Goal: Obtain resource: Obtain resource

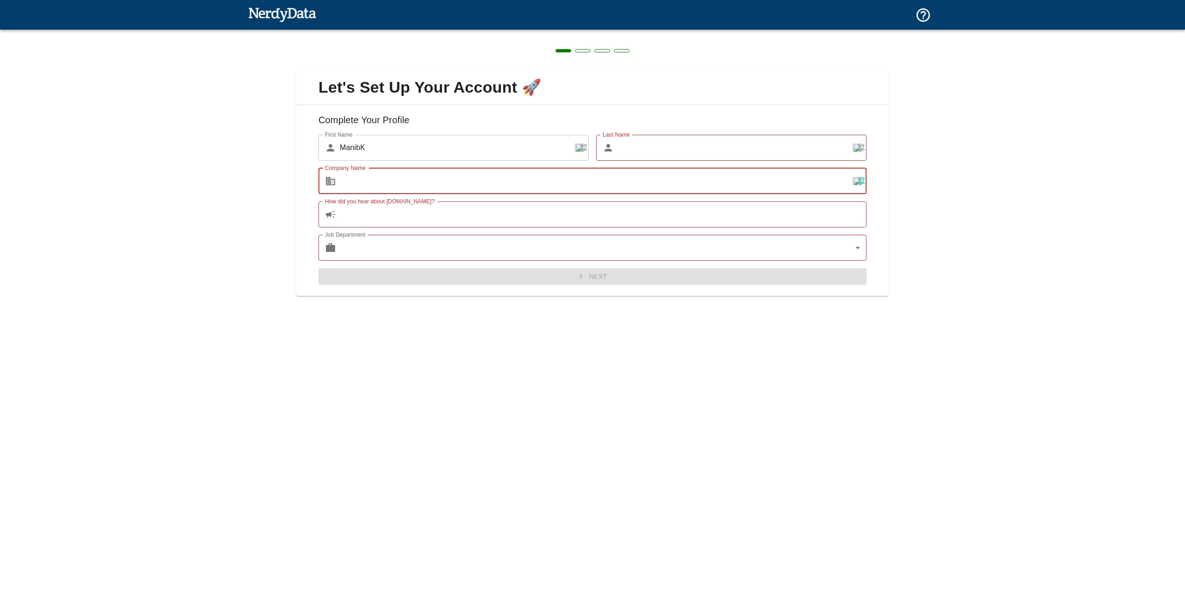
click at [455, 184] on input "Company Name" at bounding box center [603, 181] width 527 height 26
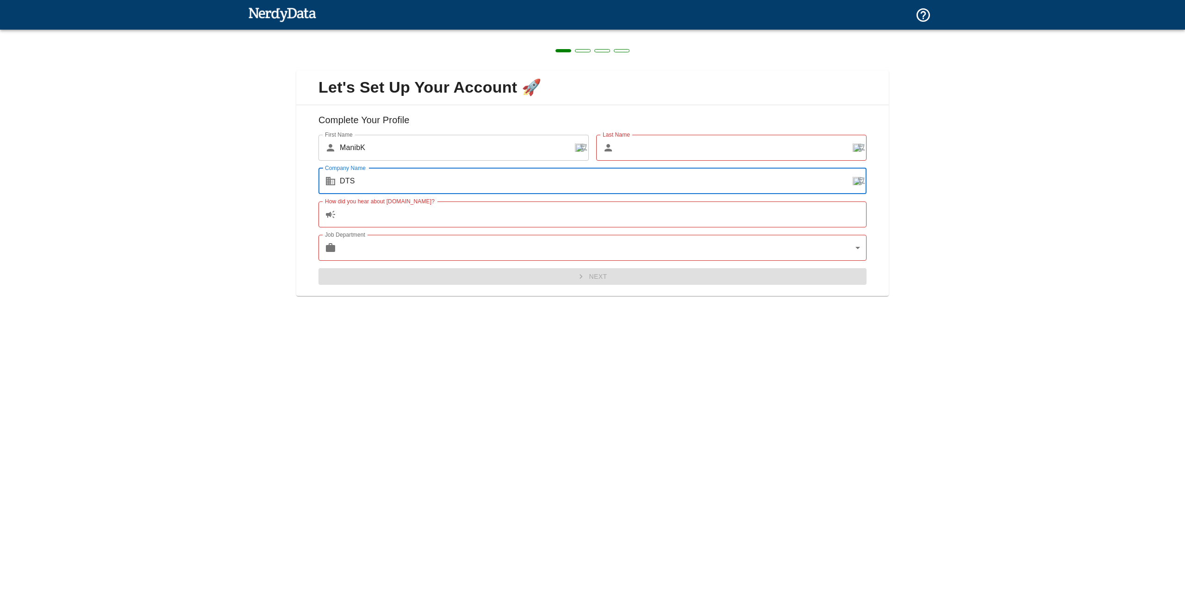
type input "DTS"
click at [426, 216] on input "How did you hear about [DOMAIN_NAME]?" at bounding box center [603, 214] width 527 height 26
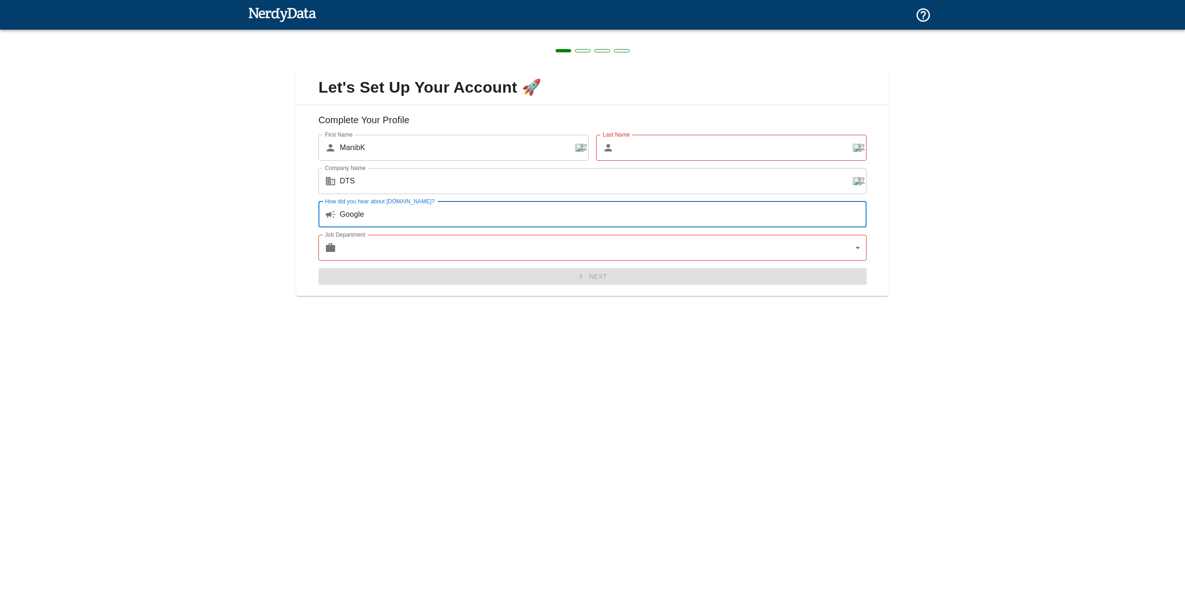
type input "Google"
click at [428, 32] on body "Technologies Domains Pricing Products Manage my subscription Leave us a review …" at bounding box center [592, 16] width 1185 height 32
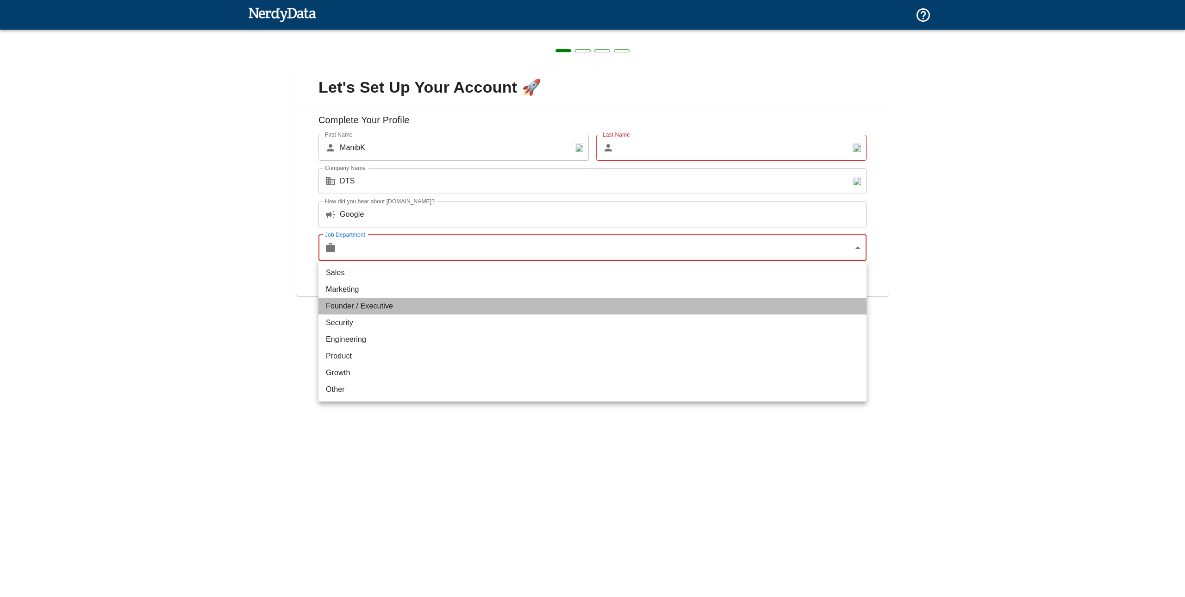
click at [361, 307] on li "Founder / Executive" at bounding box center [592, 306] width 548 height 17
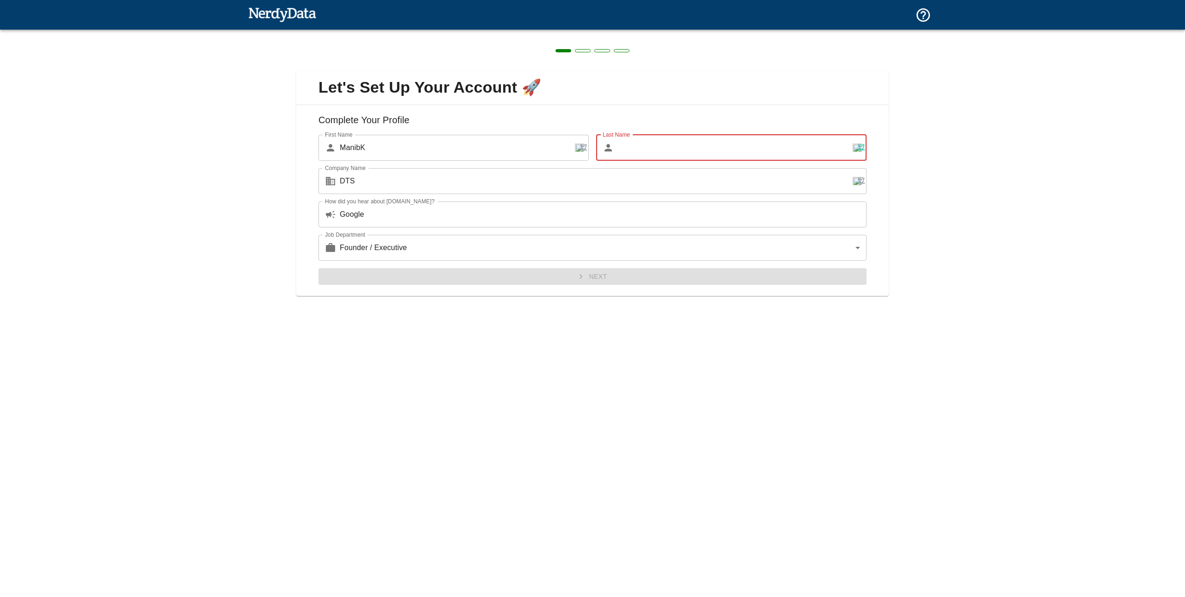
click at [643, 148] on input "Last Name" at bounding box center [741, 148] width 249 height 26
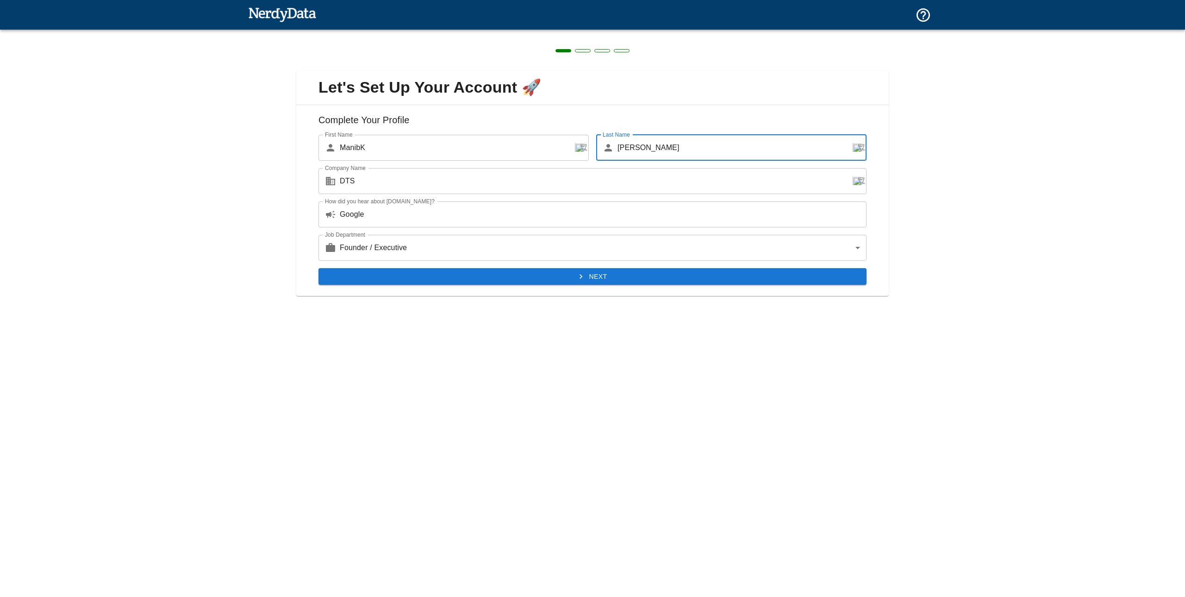
type input "[PERSON_NAME]"
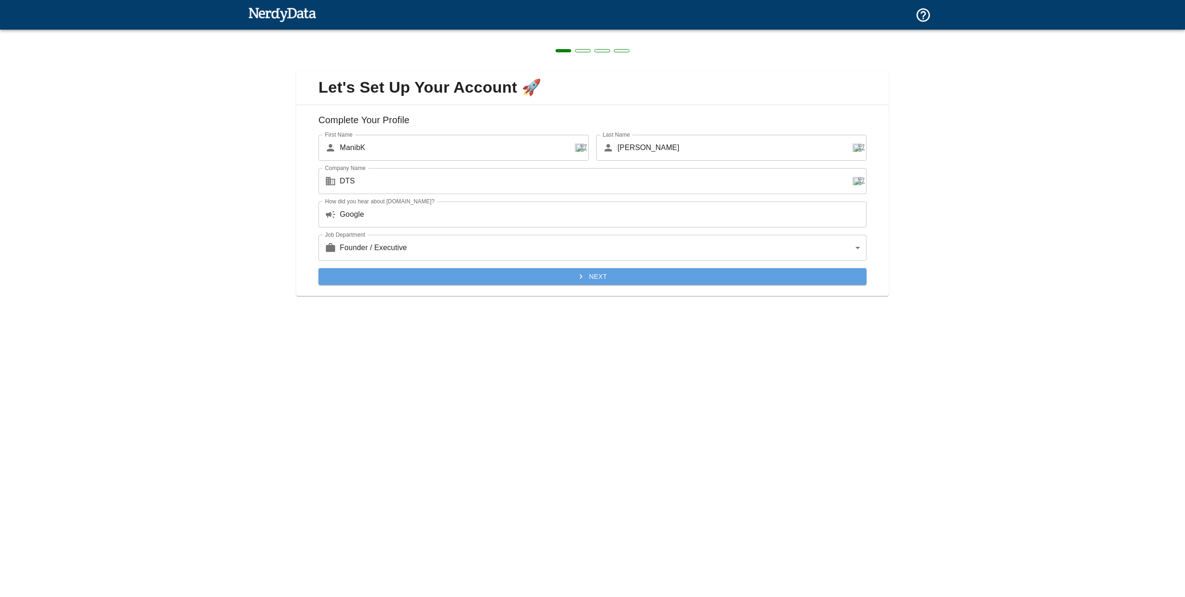
click at [605, 273] on button "Next" at bounding box center [592, 276] width 548 height 17
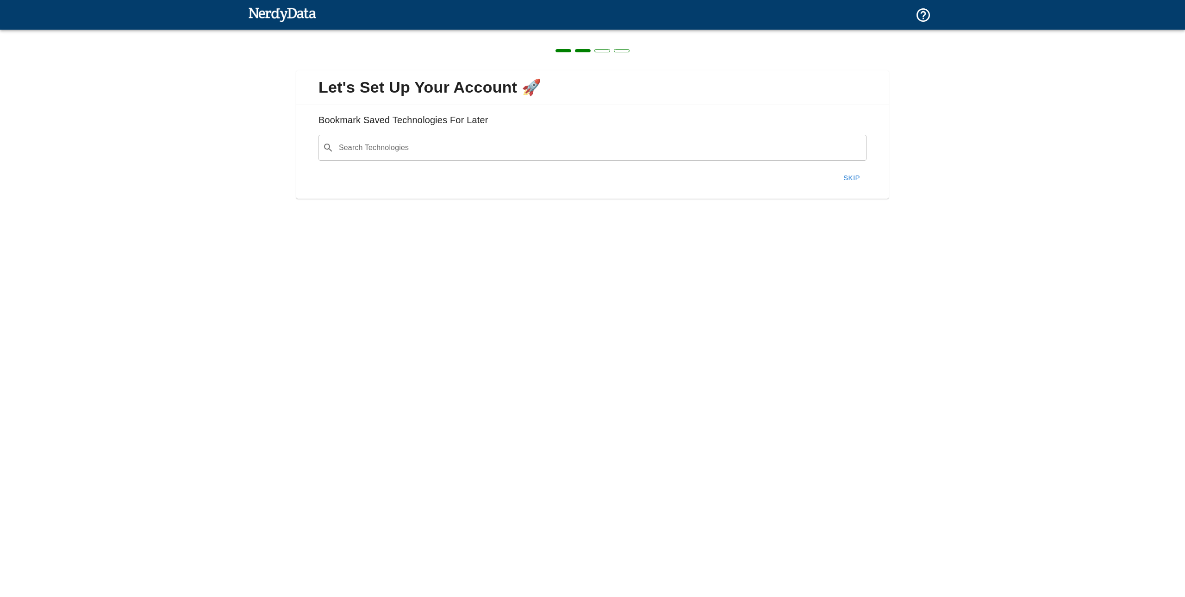
click at [542, 157] on div "​ Search Technologies" at bounding box center [592, 148] width 548 height 26
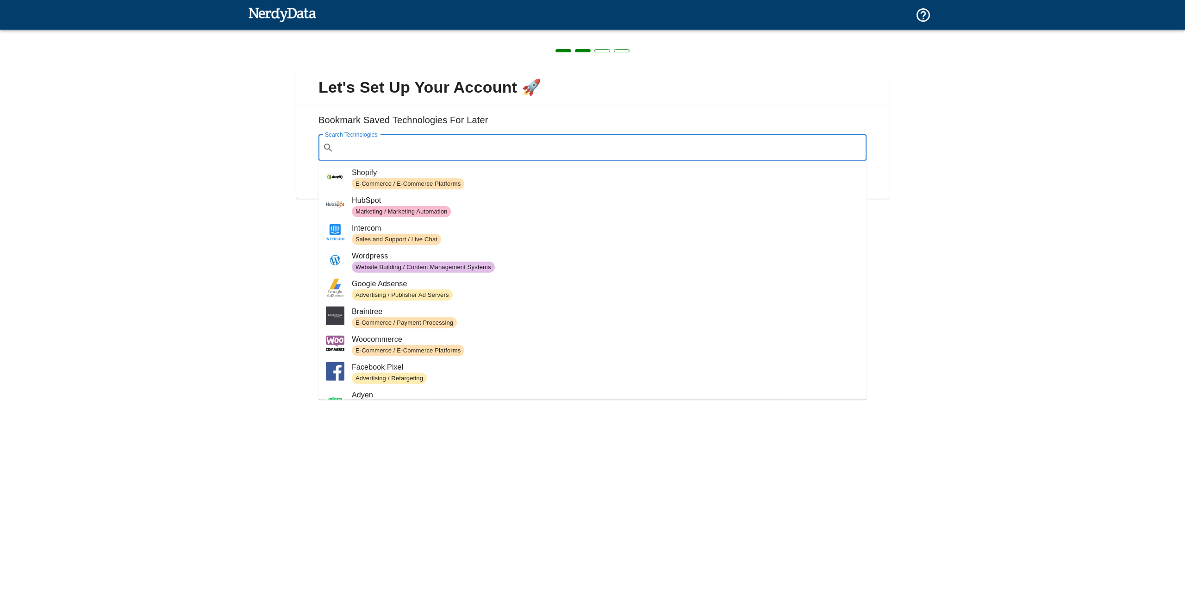
click at [674, 90] on span "Let's Set Up Your Account 🚀" at bounding box center [593, 87] width 578 height 19
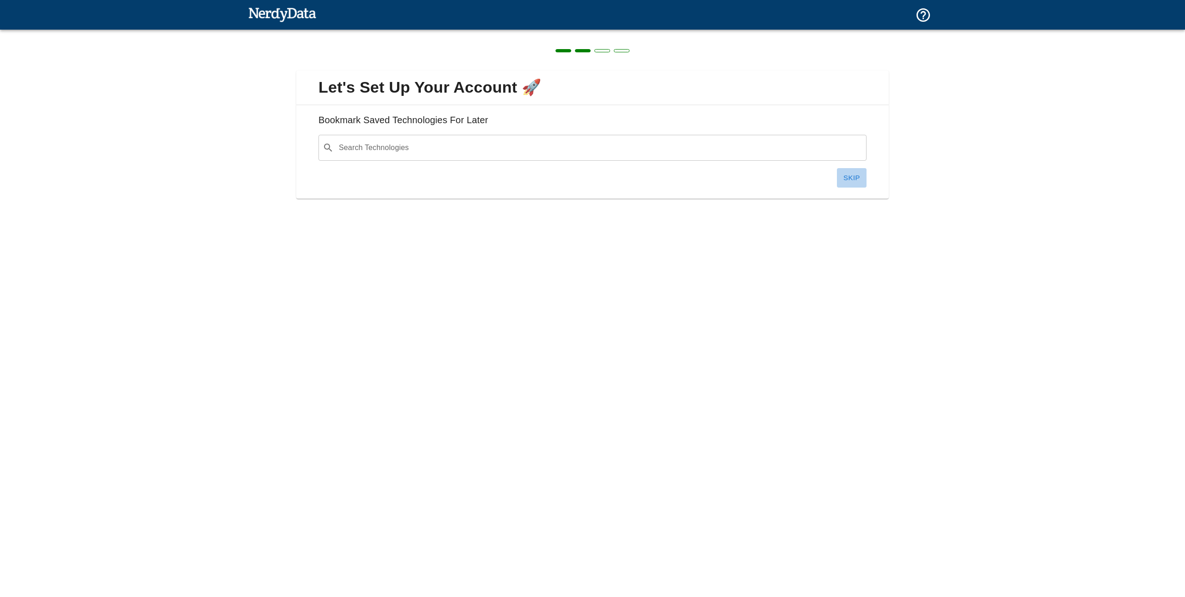
click at [851, 174] on button "Skip" at bounding box center [852, 177] width 30 height 19
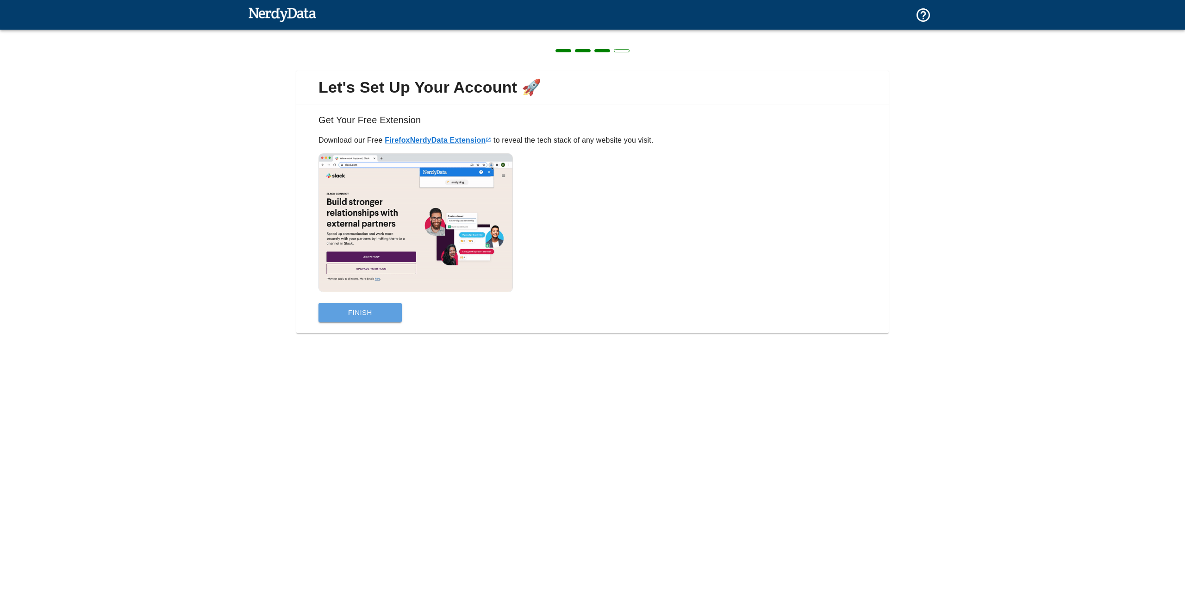
click at [376, 315] on button "Finish" at bounding box center [359, 312] width 83 height 19
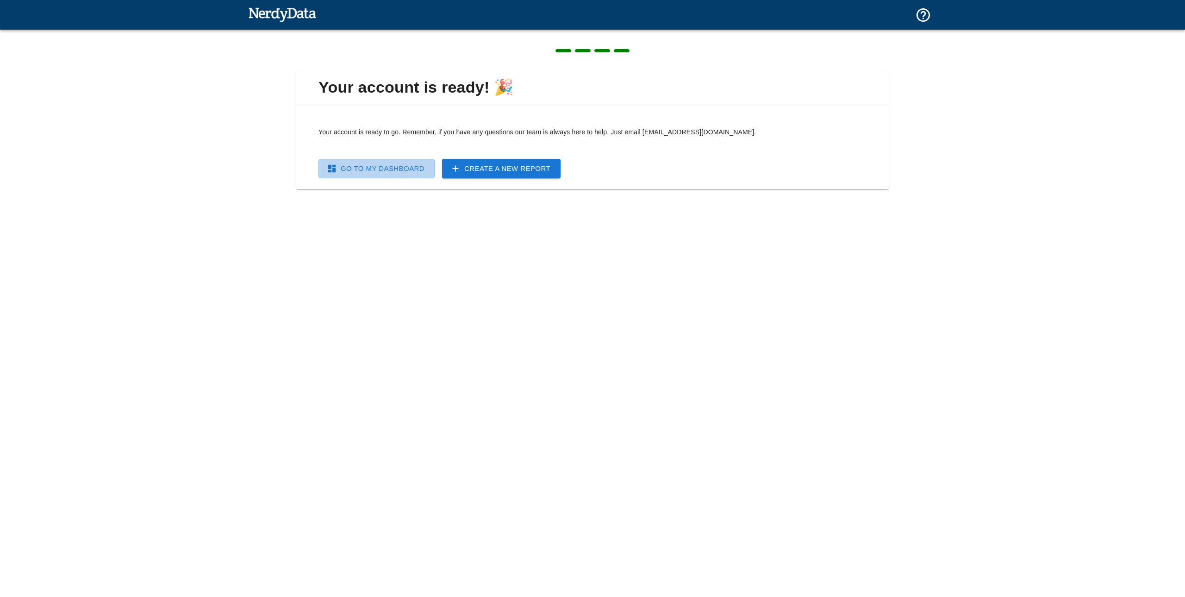
click at [385, 166] on link "Go To My Dashboard" at bounding box center [376, 168] width 116 height 19
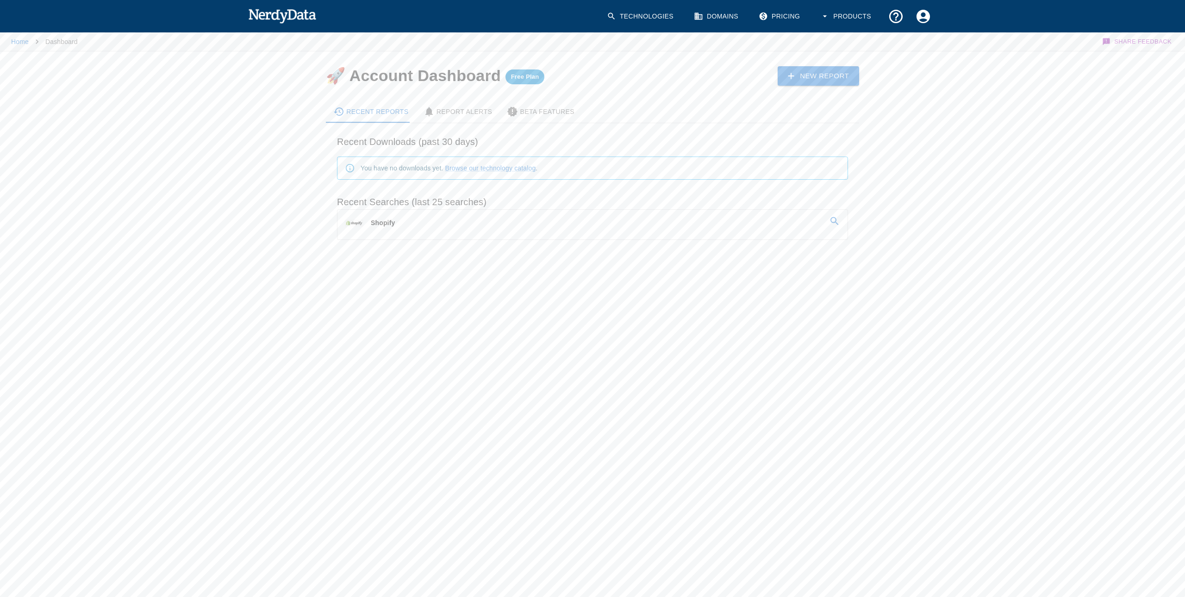
click at [394, 223] on link "Shopify" at bounding box center [592, 223] width 510 height 26
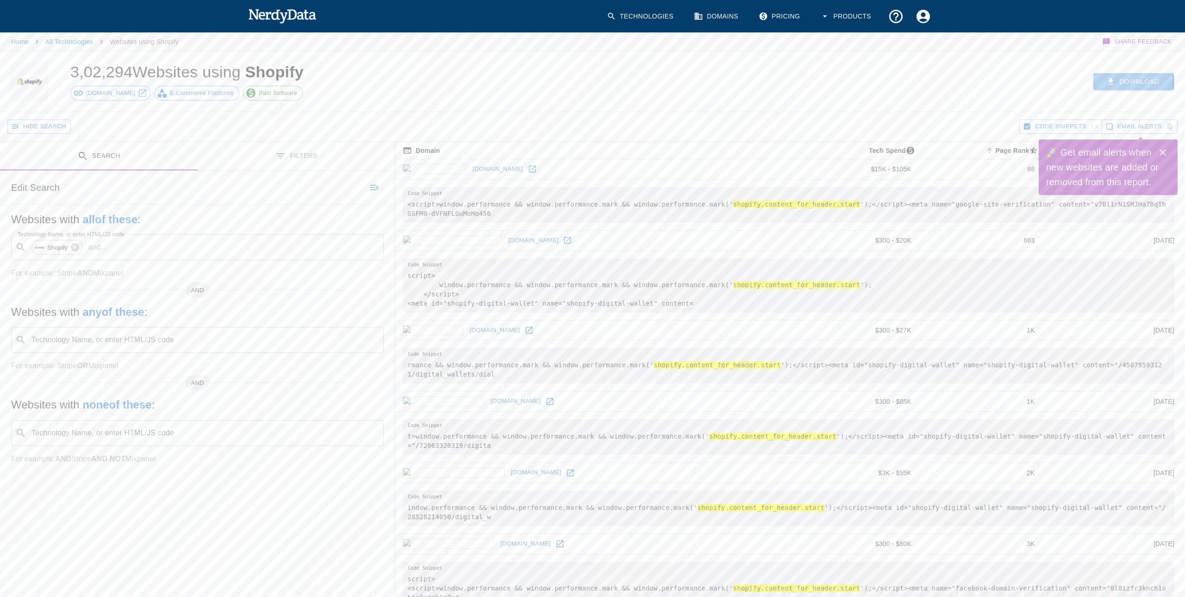
click at [1125, 83] on button "Download" at bounding box center [1133, 81] width 81 height 17
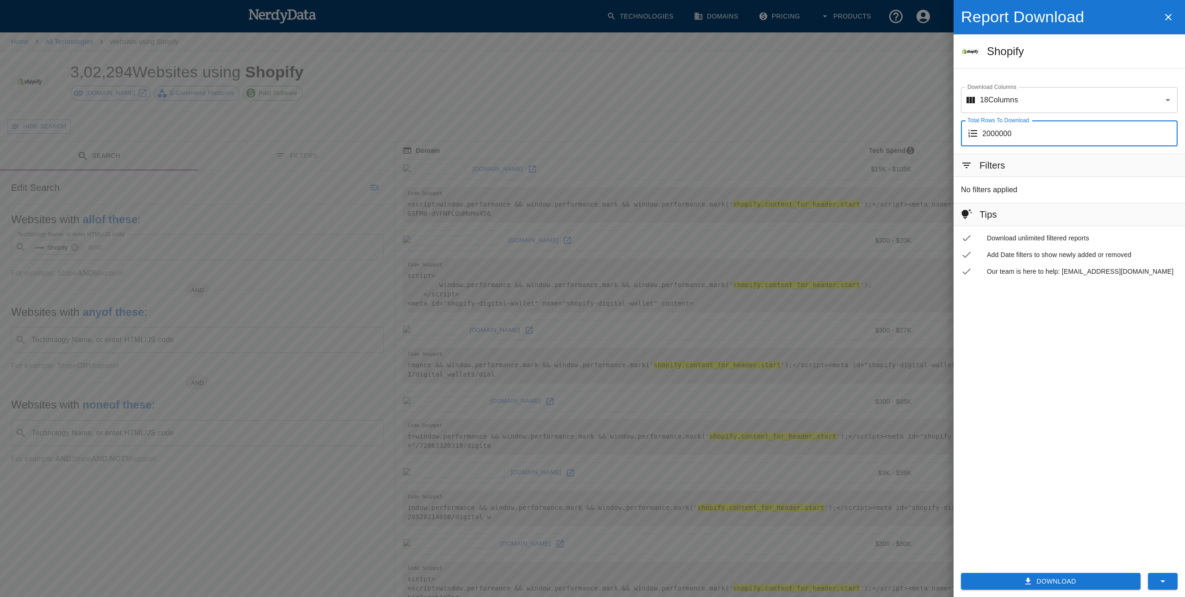
click at [1114, 137] on input "2000000" at bounding box center [1079, 133] width 195 height 26
drag, startPoint x: 1114, startPoint y: 137, endPoint x: 949, endPoint y: 142, distance: 165.3
click at [982, 142] on input "2000000" at bounding box center [1079, 133] width 195 height 26
click at [1029, 139] on input "2000000" at bounding box center [1079, 133] width 195 height 26
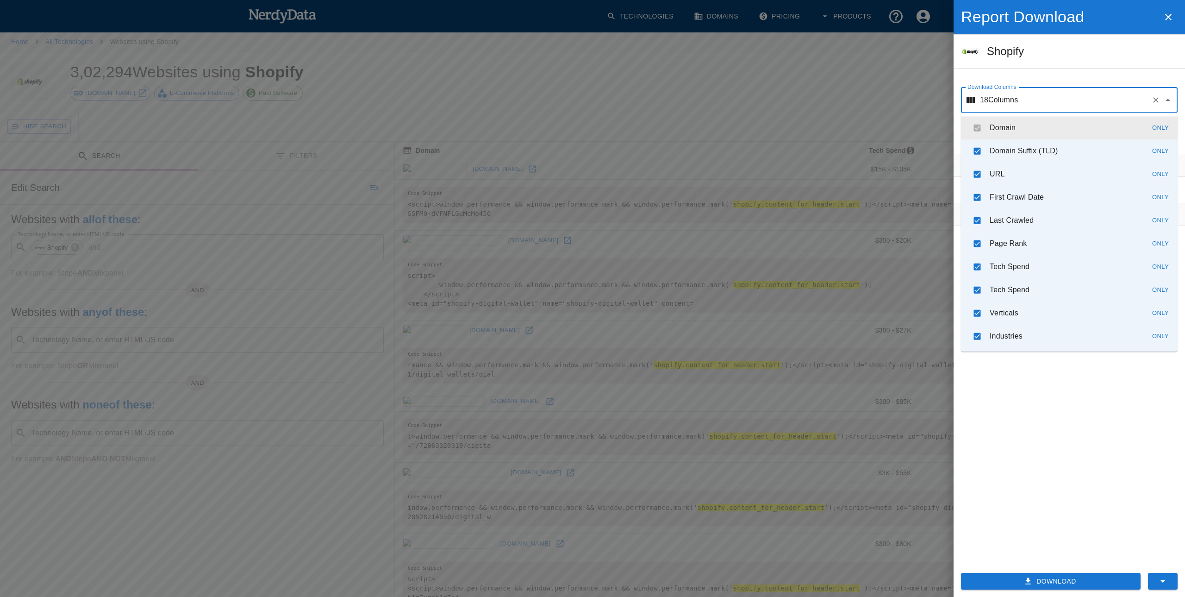
click at [1131, 104] on input "Download Columns" at bounding box center [1083, 100] width 130 height 18
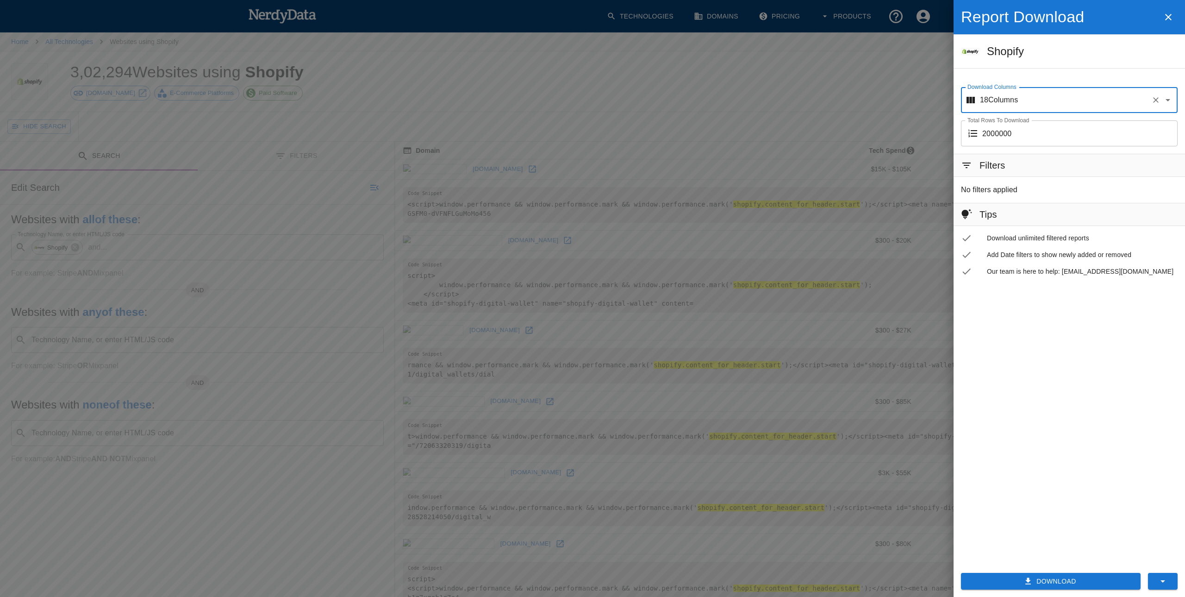
click at [1131, 104] on input "Download Columns" at bounding box center [1083, 100] width 130 height 18
click at [1060, 582] on button "Download" at bounding box center [1051, 581] width 180 height 17
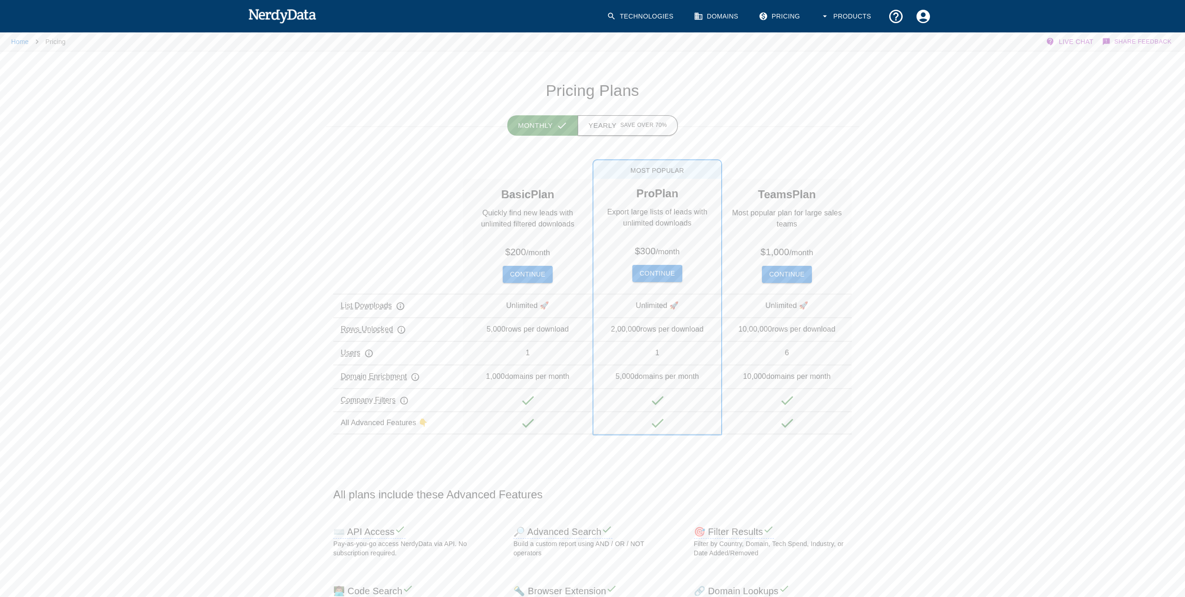
click at [636, 125] on span "Save over 70%" at bounding box center [643, 125] width 47 height 9
